Goal: Find specific page/section: Find specific page/section

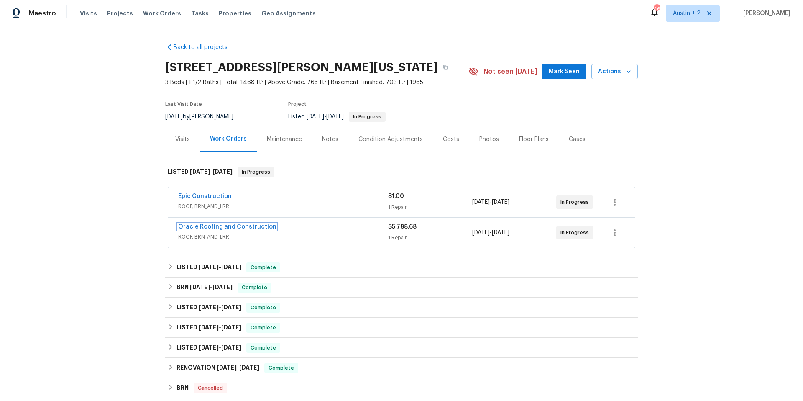
click at [254, 227] on link "Oracle Roofing and Construction" at bounding box center [227, 227] width 98 height 6
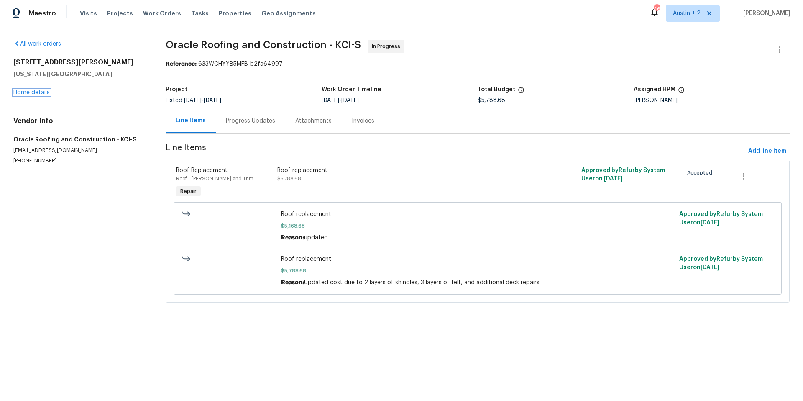
click at [38, 92] on link "Home details" at bounding box center [31, 92] width 36 height 6
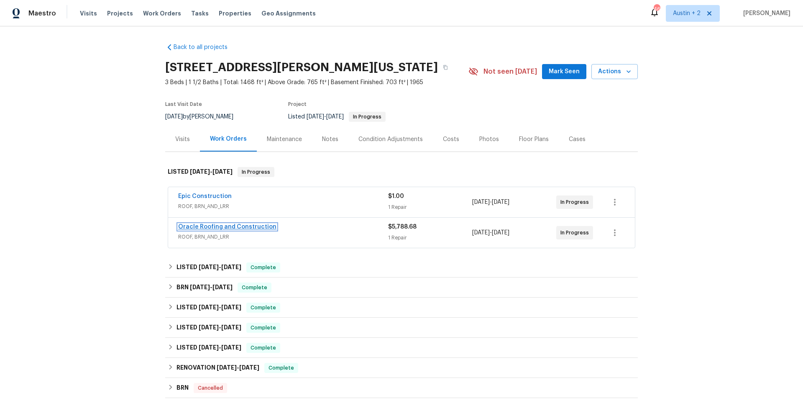
click at [242, 227] on link "Oracle Roofing and Construction" at bounding box center [227, 227] width 98 height 6
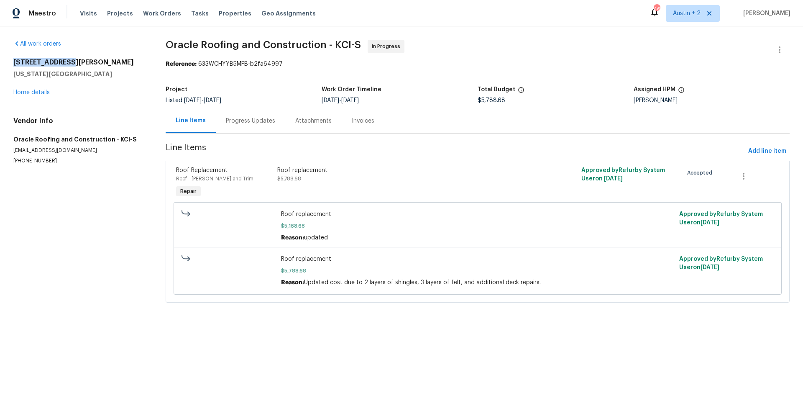
drag, startPoint x: 13, startPoint y: 61, endPoint x: 96, endPoint y: 62, distance: 83.6
click at [96, 62] on div "All work orders [STREET_ADDRESS][PERSON_NAME][US_STATE] Home details Vendor Inf…" at bounding box center [401, 175] width 803 height 299
copy h2 "[STREET_ADDRESS][PERSON_NAME]"
click at [38, 92] on link "Home details" at bounding box center [31, 92] width 36 height 6
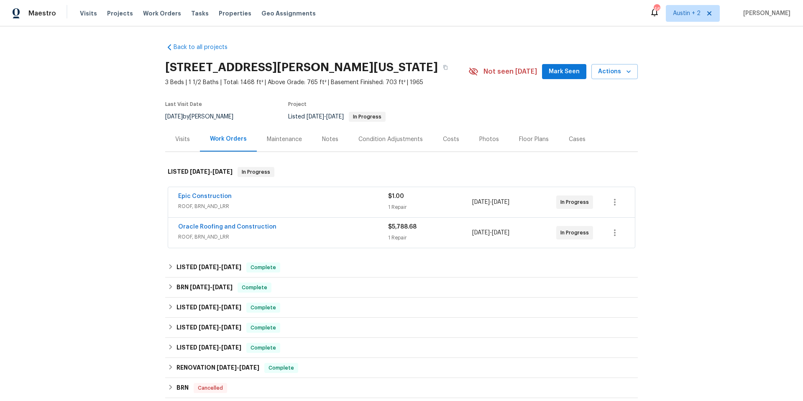
click at [479, 138] on div "Photos" at bounding box center [489, 139] width 20 height 8
